Goal: Task Accomplishment & Management: Use online tool/utility

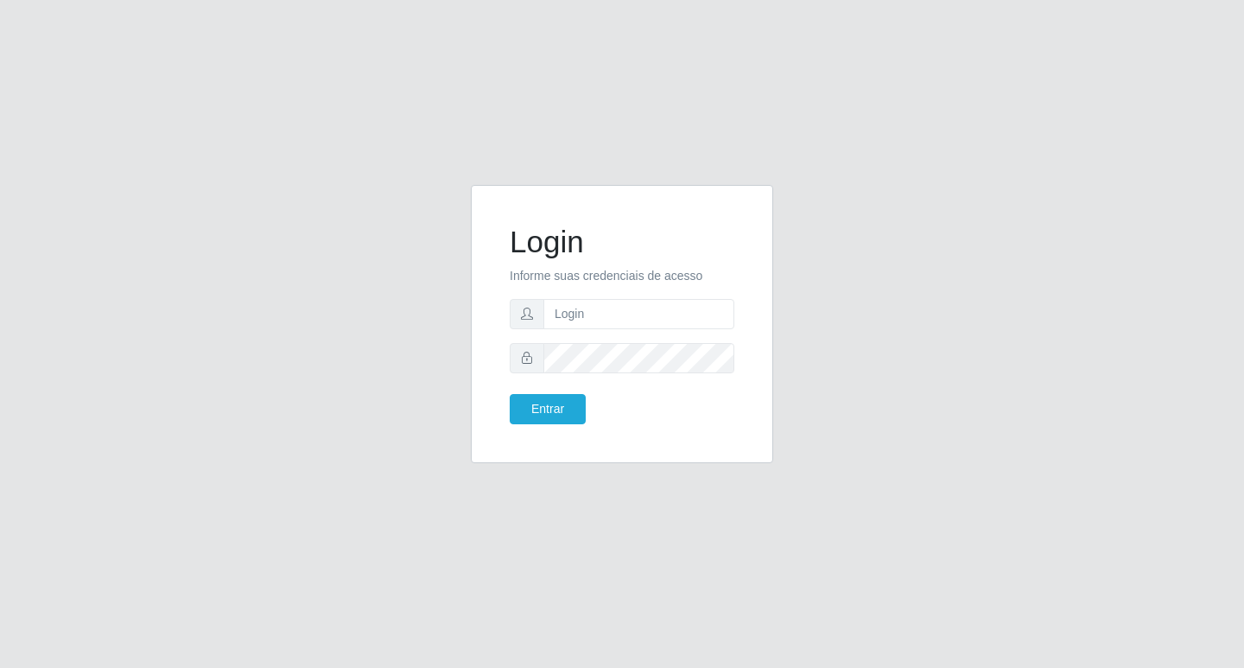
click at [624, 320] on input "text" at bounding box center [638, 314] width 191 height 30
type input "[EMAIL_ADDRESS][DOMAIN_NAME]"
click at [527, 423] on button "Entrar" at bounding box center [548, 409] width 76 height 30
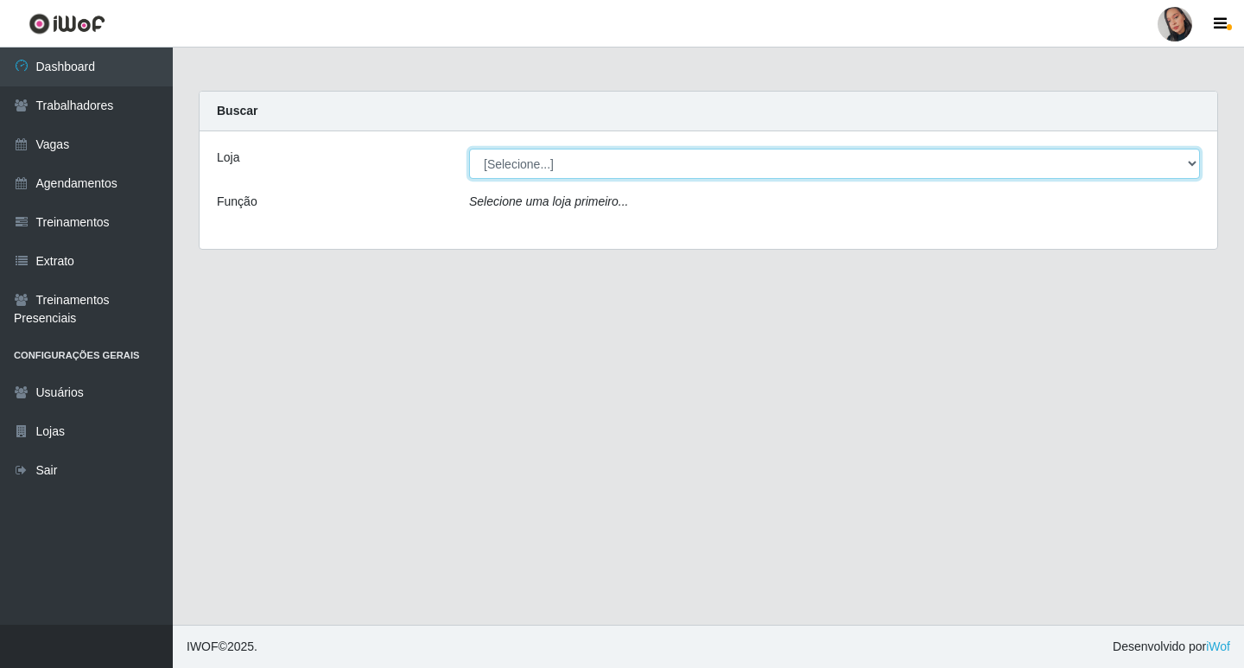
click at [754, 157] on select "[Selecione...] Supermercado [GEOGRAPHIC_DATA]" at bounding box center [834, 164] width 731 height 30
select select "165"
click at [469, 149] on select "[Selecione...] Supermercado [GEOGRAPHIC_DATA]" at bounding box center [834, 164] width 731 height 30
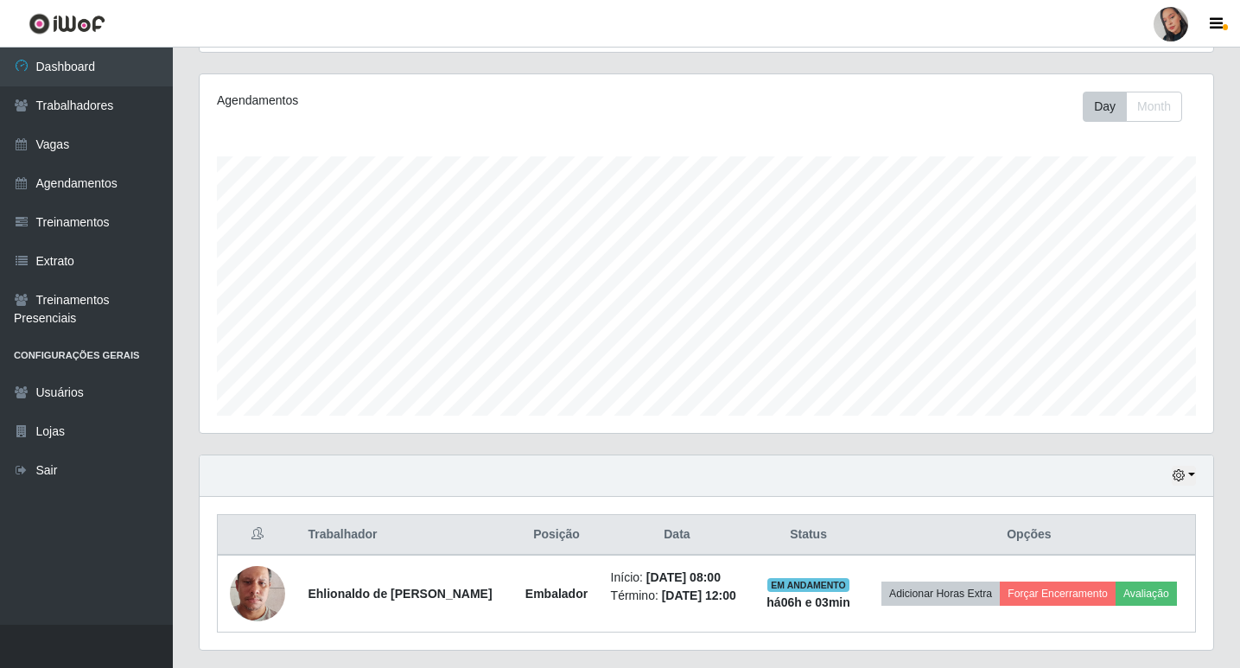
scroll to position [249, 0]
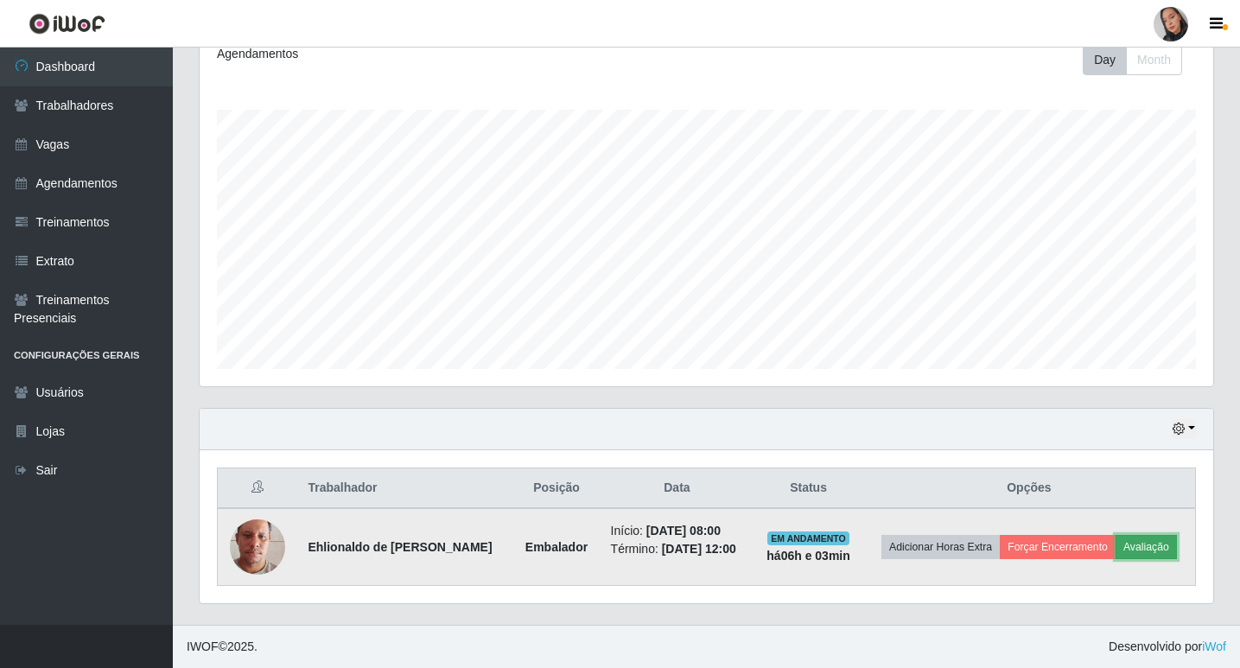
click at [1155, 549] on button "Avaliação" at bounding box center [1145, 547] width 61 height 24
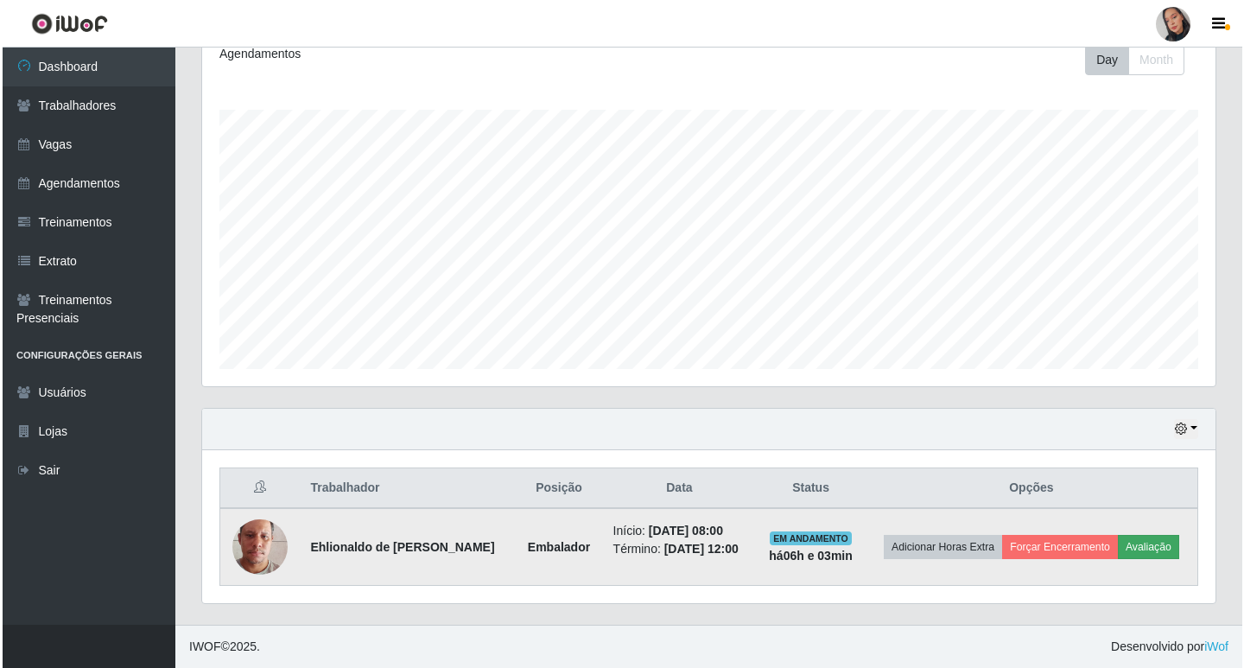
scroll to position [358, 1005]
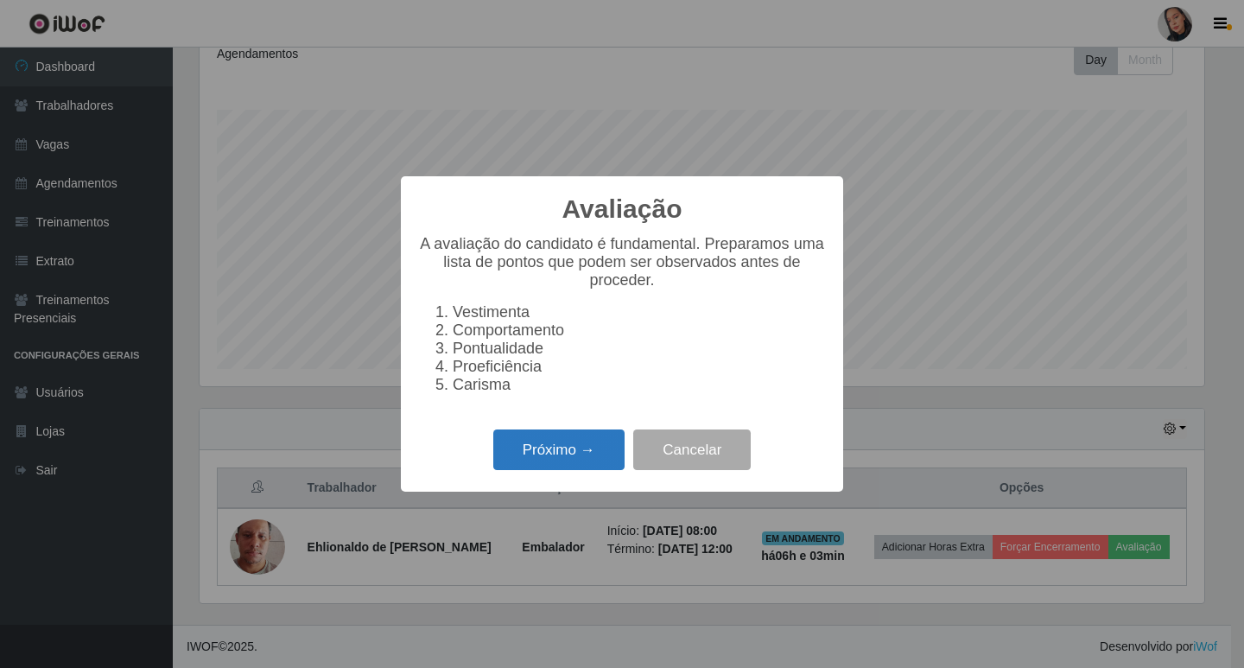
click at [549, 447] on button "Próximo →" at bounding box center [558, 449] width 131 height 41
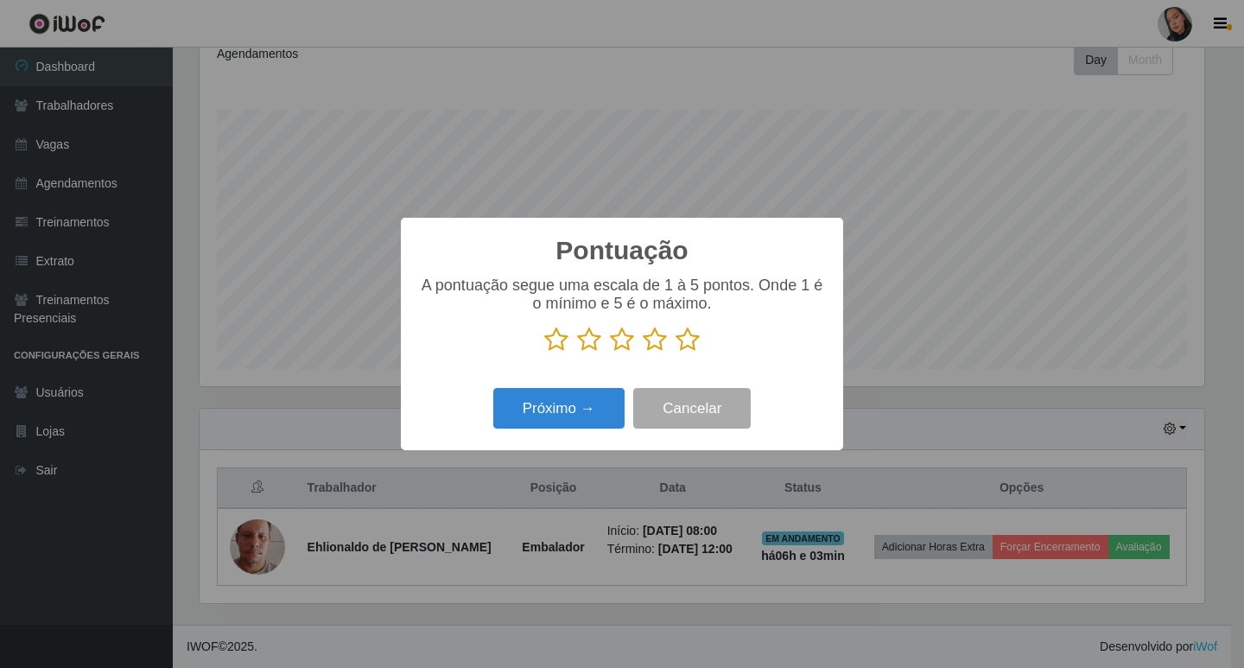
scroll to position [863452, 862806]
drag, startPoint x: 687, startPoint y: 352, endPoint x: 646, endPoint y: 363, distance: 42.1
click at [669, 358] on div "A pontuação segue uma escala de 1 à 5 pontos. Onde 1 é o mínimo e 5 é o máximo." at bounding box center [622, 321] width 408 height 90
click at [682, 344] on icon at bounding box center [687, 340] width 24 height 26
click at [675, 352] on input "radio" at bounding box center [675, 352] width 0 height 0
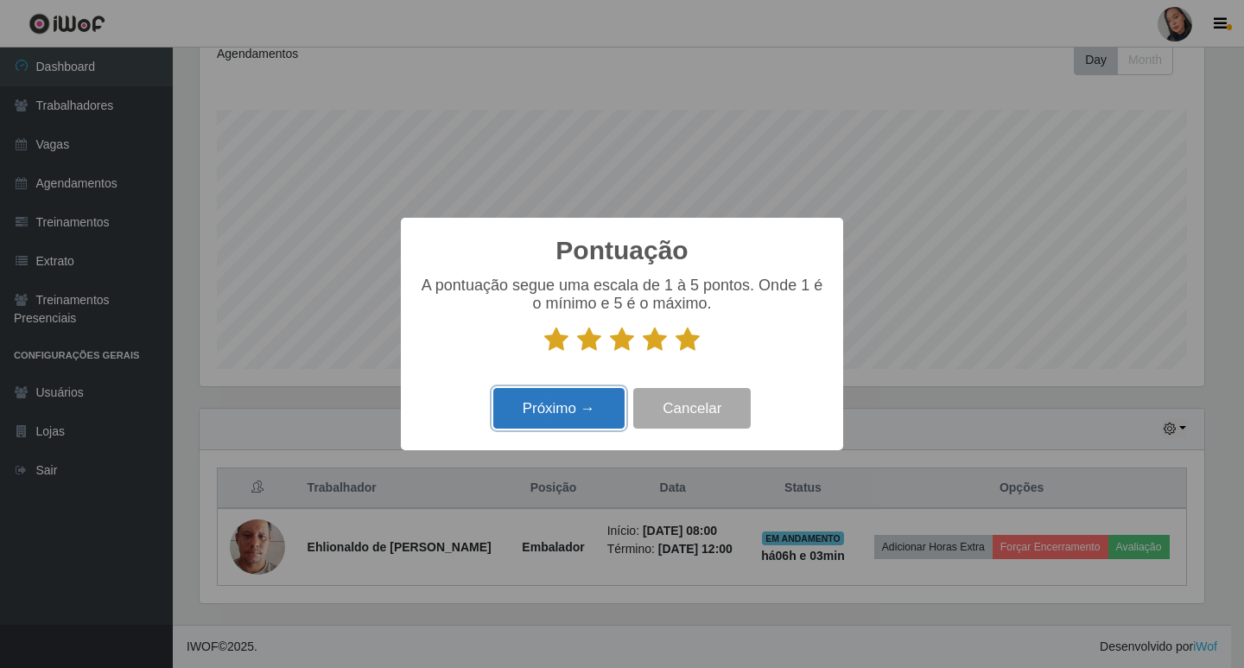
click at [574, 395] on button "Próximo →" at bounding box center [558, 408] width 131 height 41
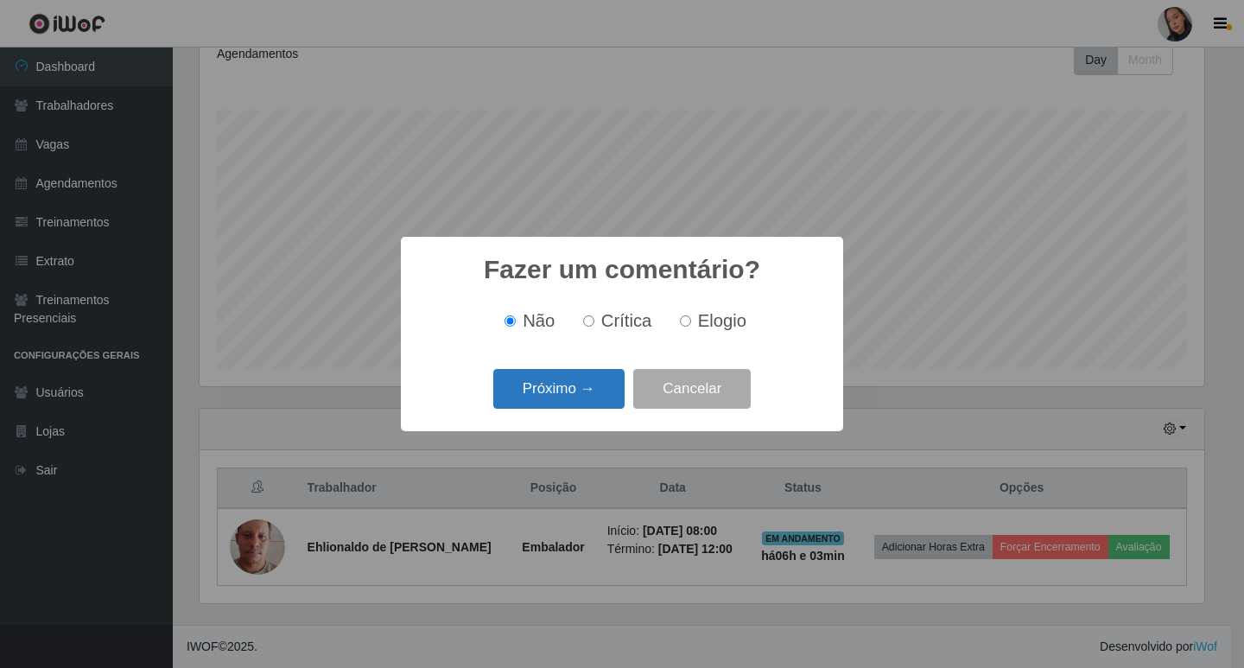
click at [549, 392] on button "Próximo →" at bounding box center [558, 389] width 131 height 41
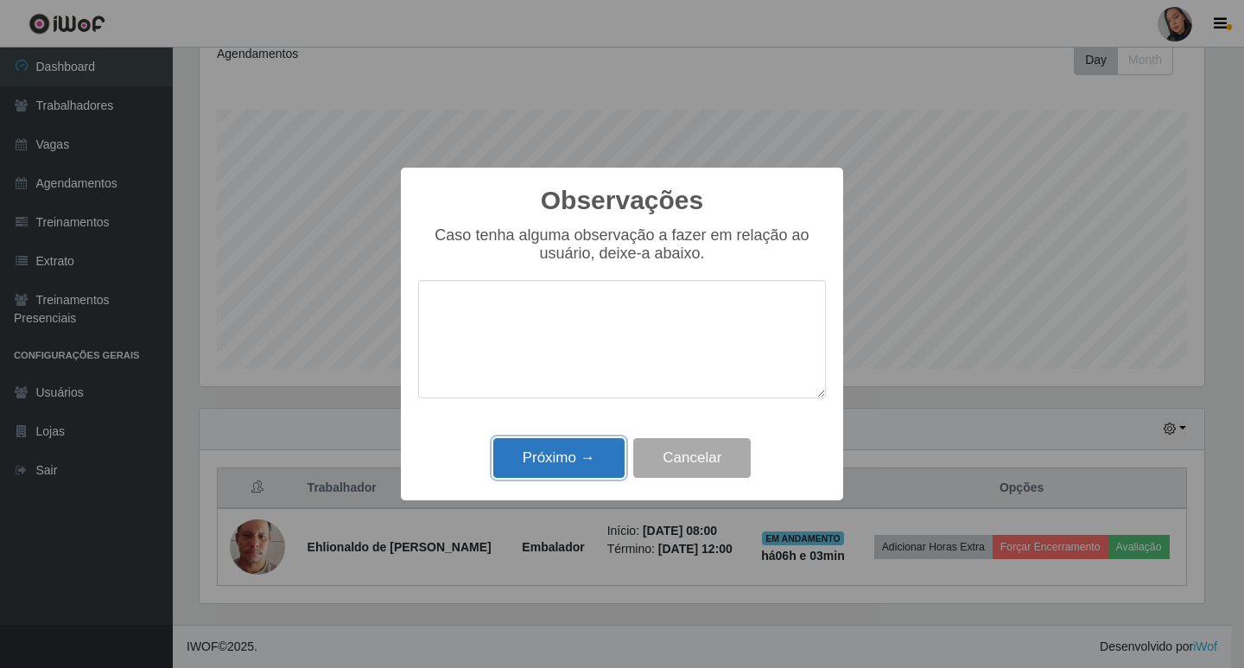
click at [597, 473] on button "Próximo →" at bounding box center [558, 458] width 131 height 41
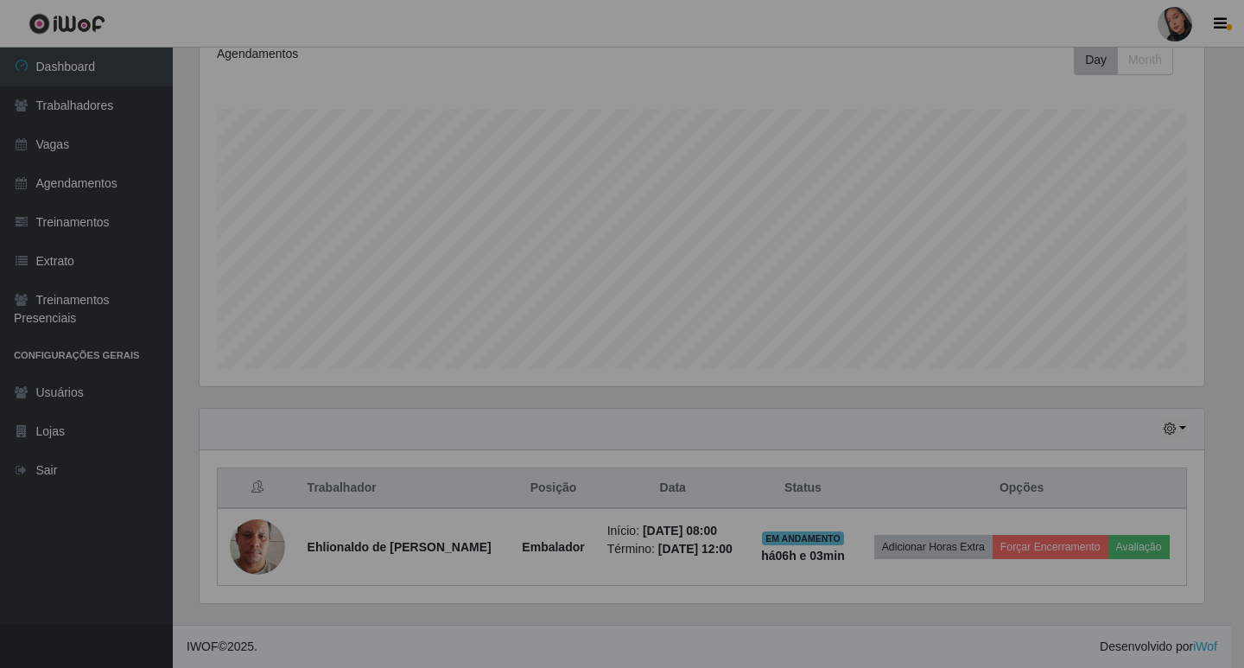
scroll to position [358, 1013]
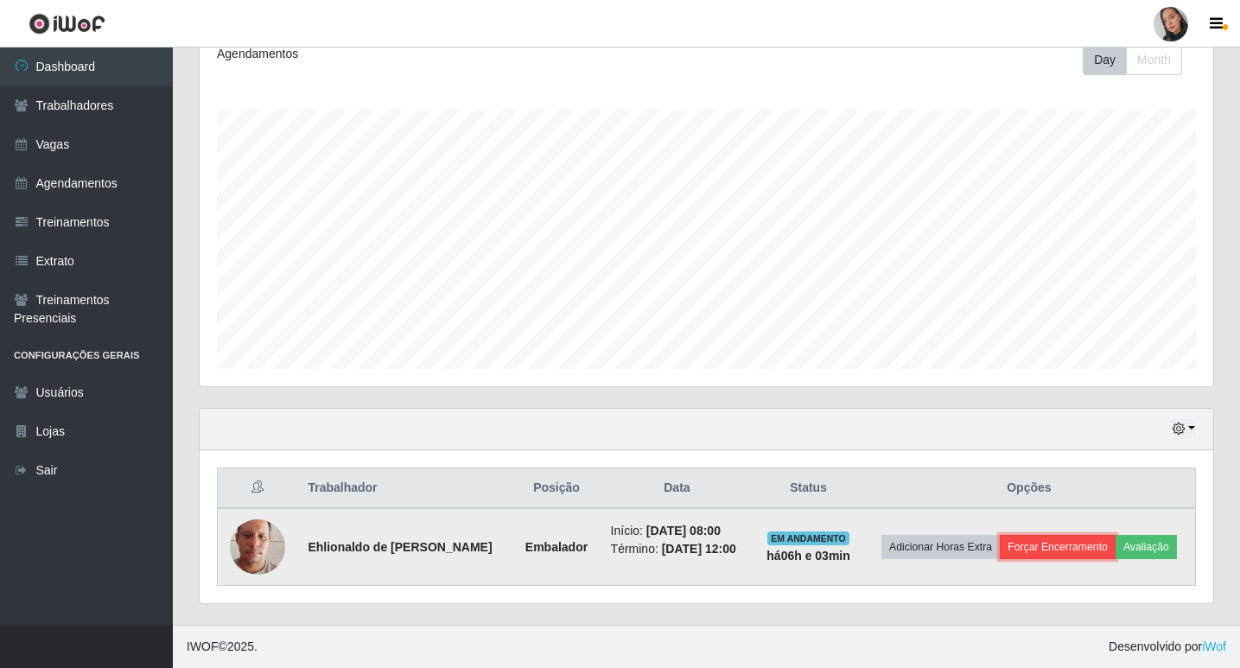
click at [1056, 554] on button "Forçar Encerramento" at bounding box center [1057, 547] width 116 height 24
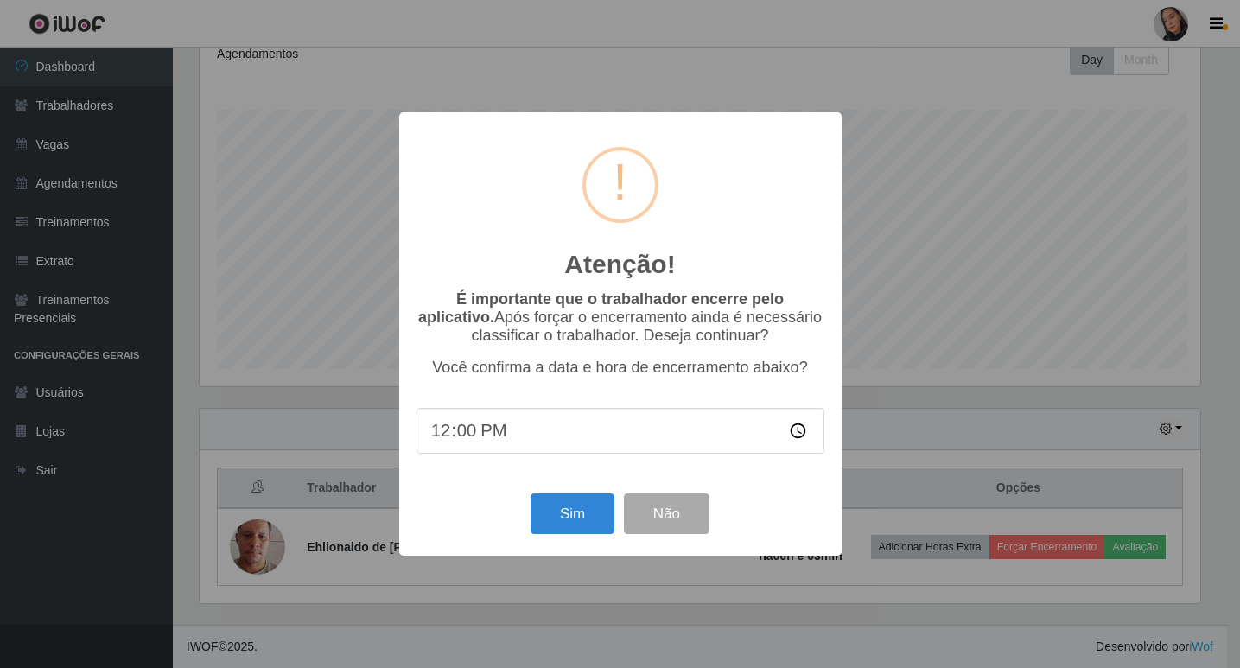
scroll to position [358, 1005]
drag, startPoint x: 570, startPoint y: 532, endPoint x: 529, endPoint y: 503, distance: 50.8
click at [571, 531] on button "Sim" at bounding box center [574, 513] width 84 height 41
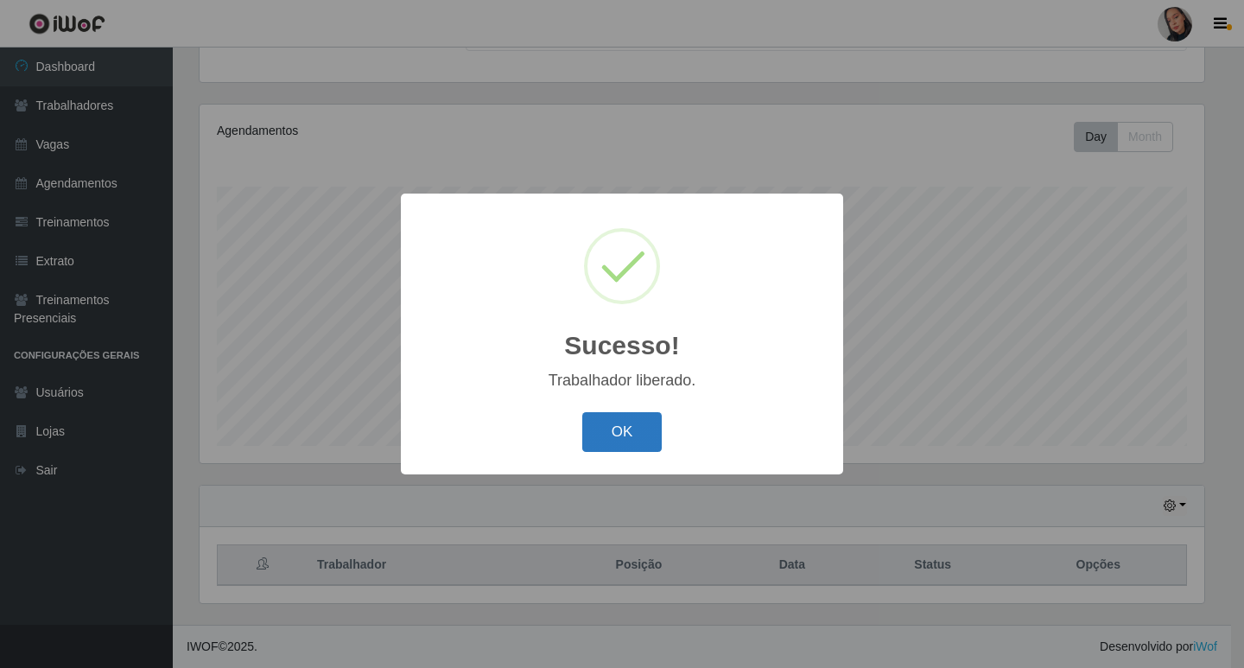
click at [643, 440] on button "OK" at bounding box center [622, 432] width 80 height 41
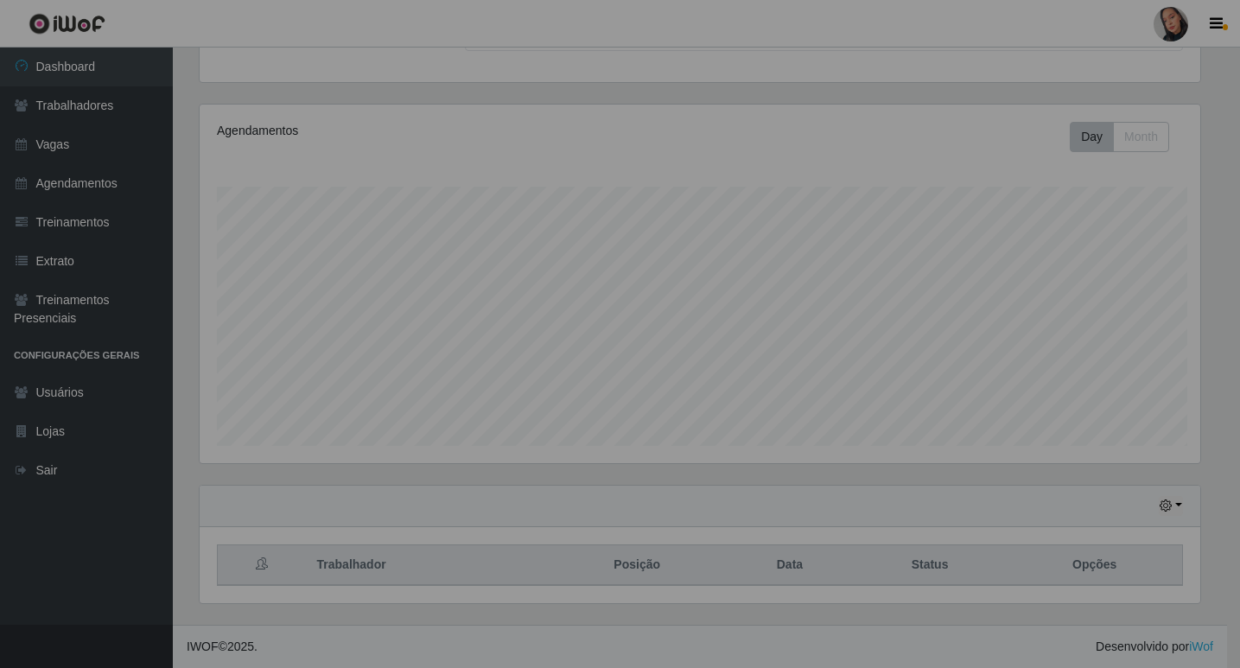
scroll to position [358, 1013]
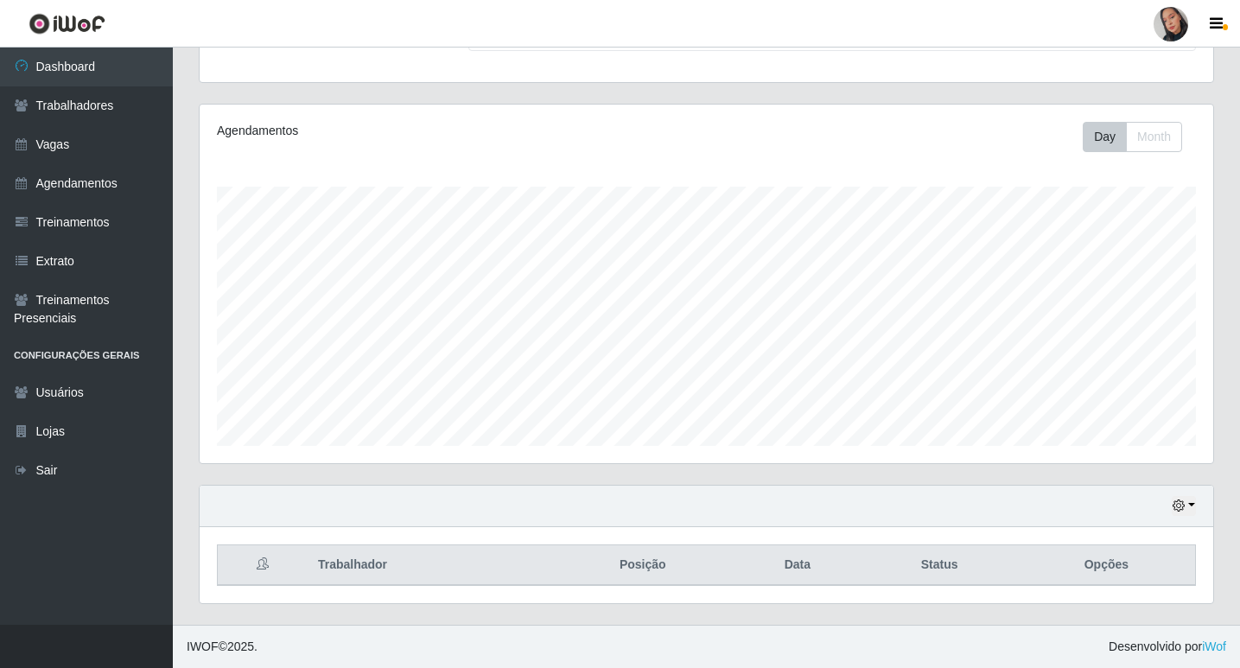
click at [1168, 38] on div at bounding box center [1170, 24] width 35 height 35
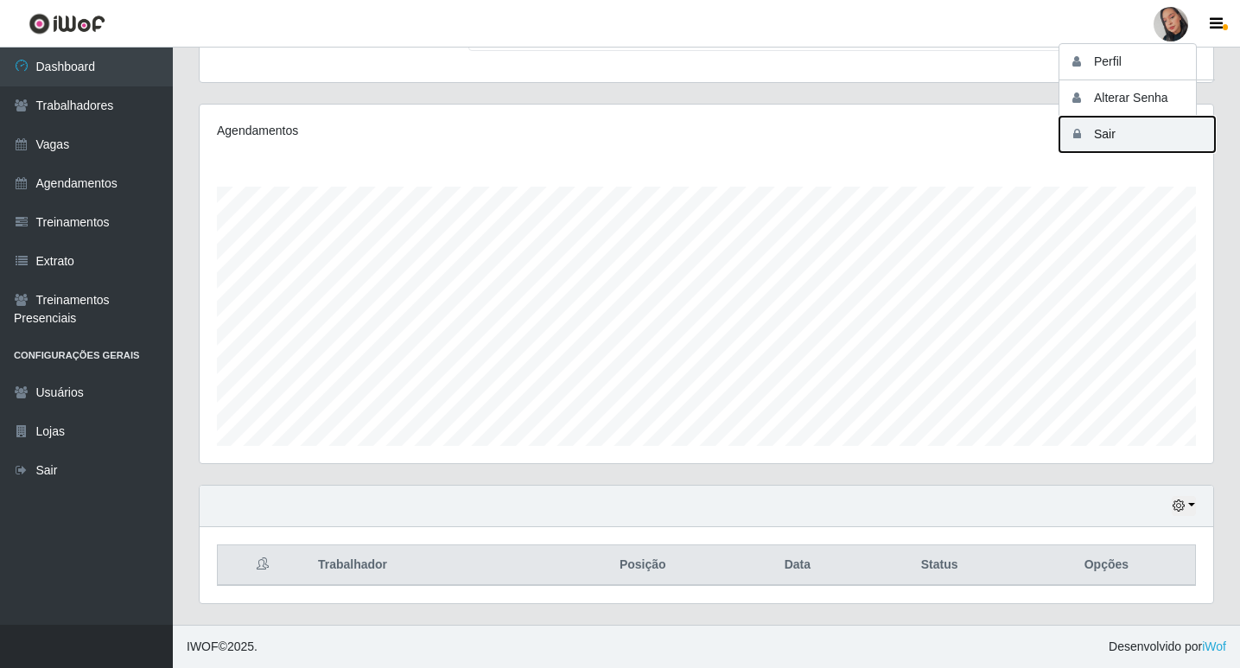
click at [1147, 124] on button "Sair" at bounding box center [1136, 134] width 155 height 35
